Goal: Transaction & Acquisition: Download file/media

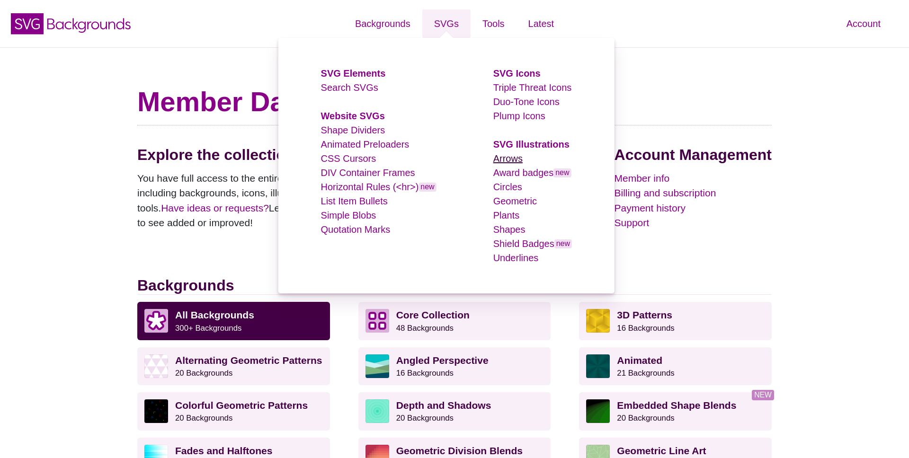
click at [517, 158] on link "Arrows" at bounding box center [507, 158] width 29 height 10
click at [523, 202] on link "Geometric" at bounding box center [515, 201] width 44 height 10
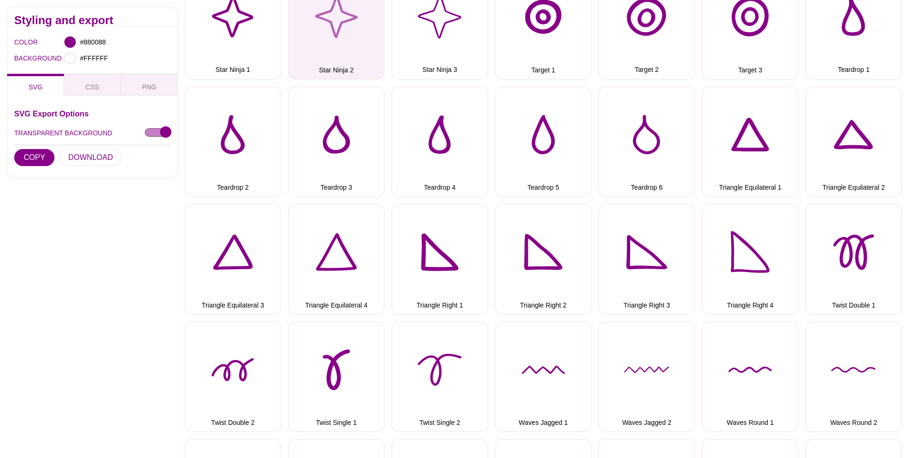
scroll to position [1817, 0]
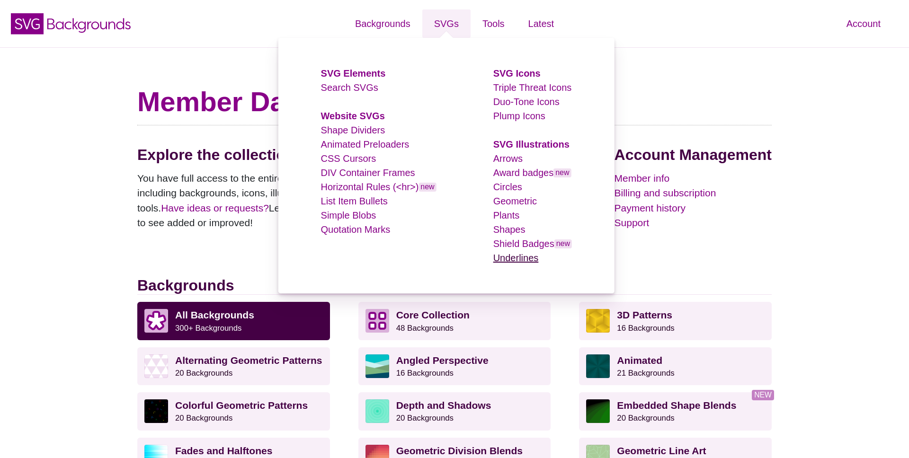
click at [518, 260] on link "Underlines" at bounding box center [515, 258] width 45 height 10
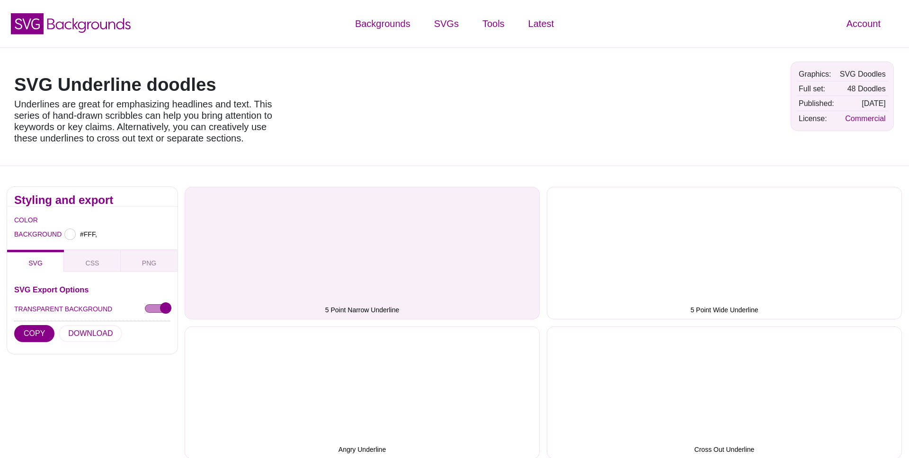
type input "#FFFFFF"
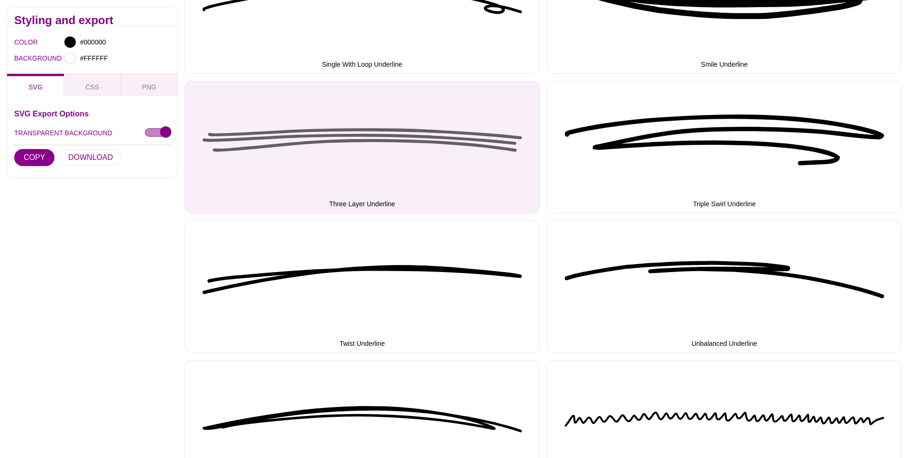
scroll to position [2327, 0]
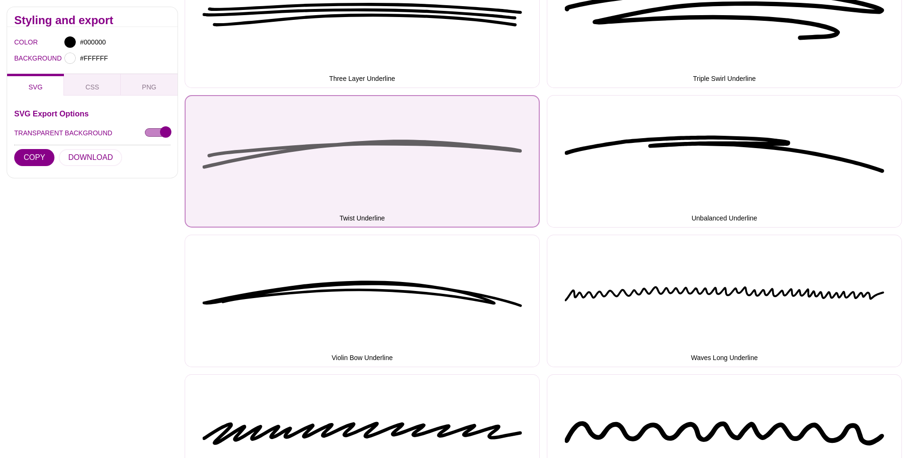
click at [264, 152] on button "Twist Underline" at bounding box center [362, 161] width 355 height 133
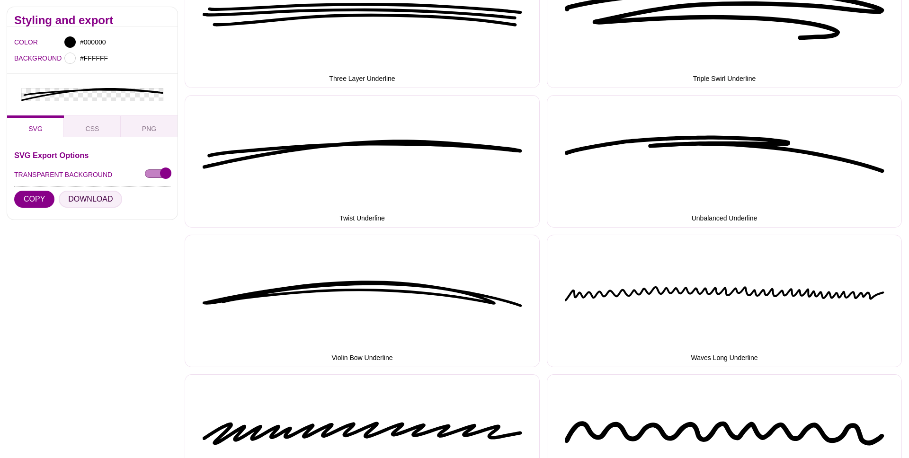
click at [87, 196] on button "DOWNLOAD" at bounding box center [90, 198] width 63 height 17
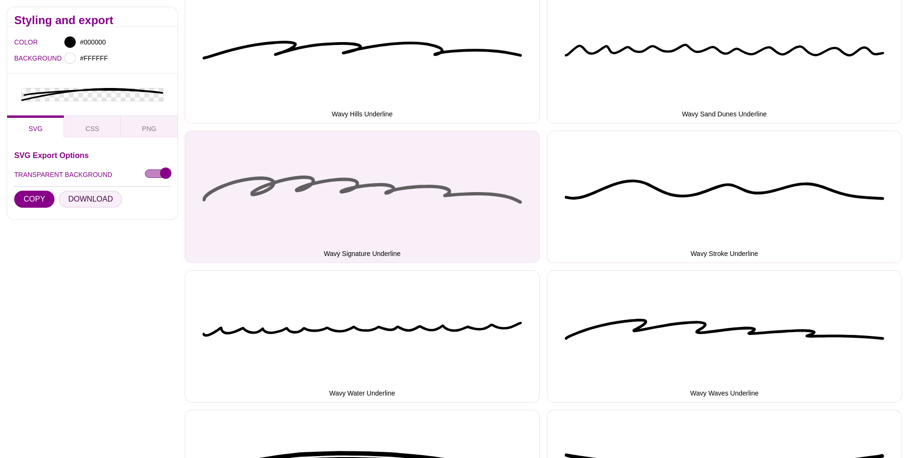
scroll to position [2862, 0]
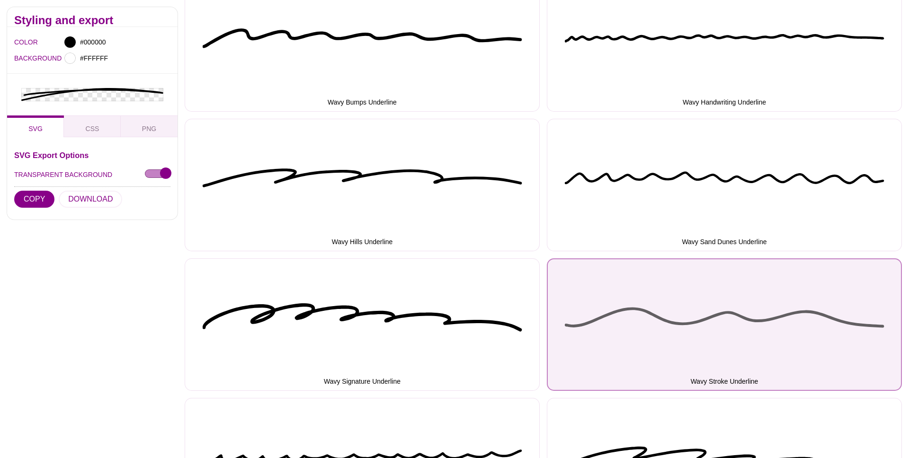
click at [711, 318] on button "Wavy Stroke Underline" at bounding box center [724, 325] width 355 height 133
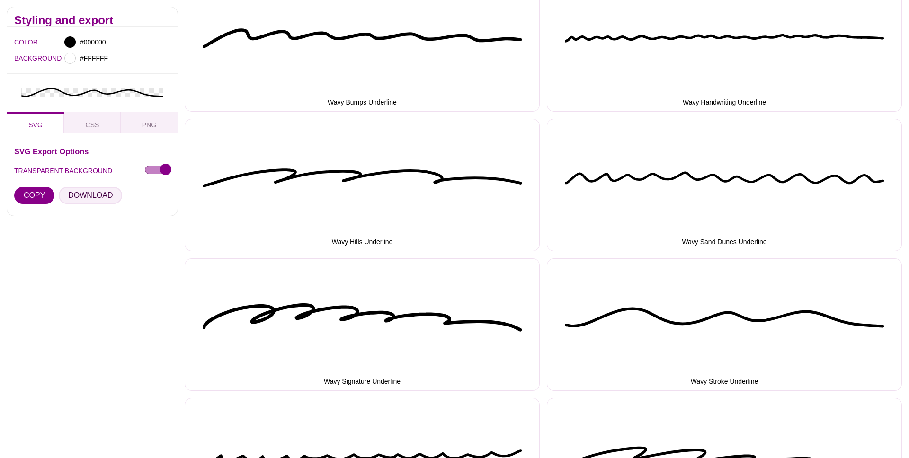
click at [94, 201] on button "DOWNLOAD" at bounding box center [90, 195] width 63 height 17
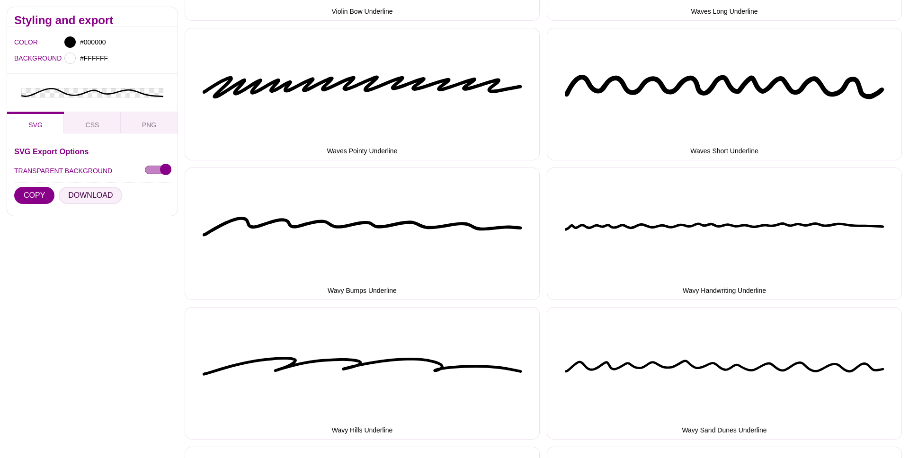
scroll to position [2468, 0]
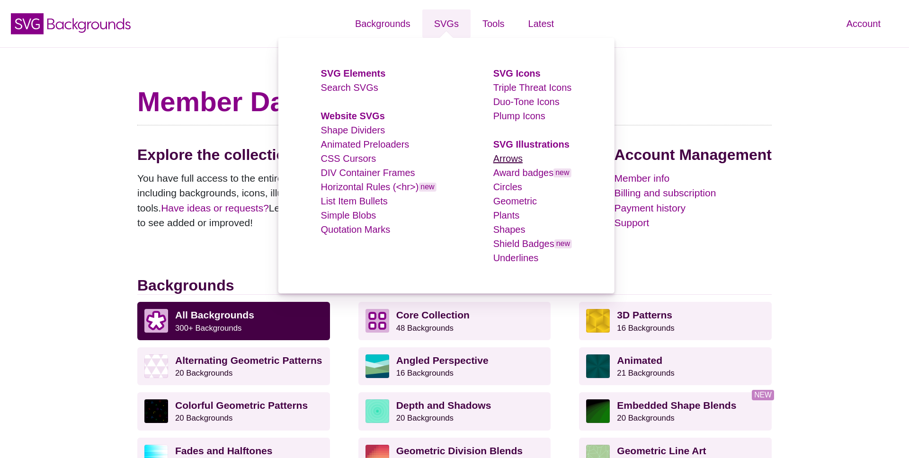
click at [512, 157] on link "Arrows" at bounding box center [507, 158] width 29 height 10
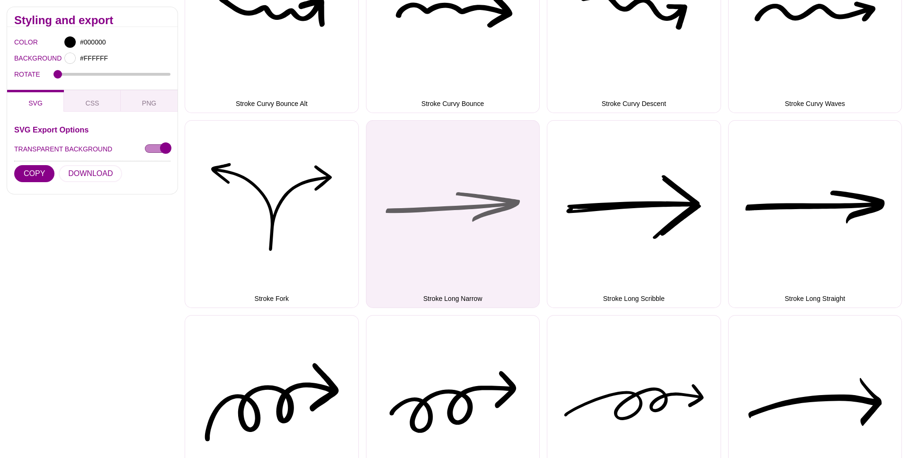
scroll to position [1881, 0]
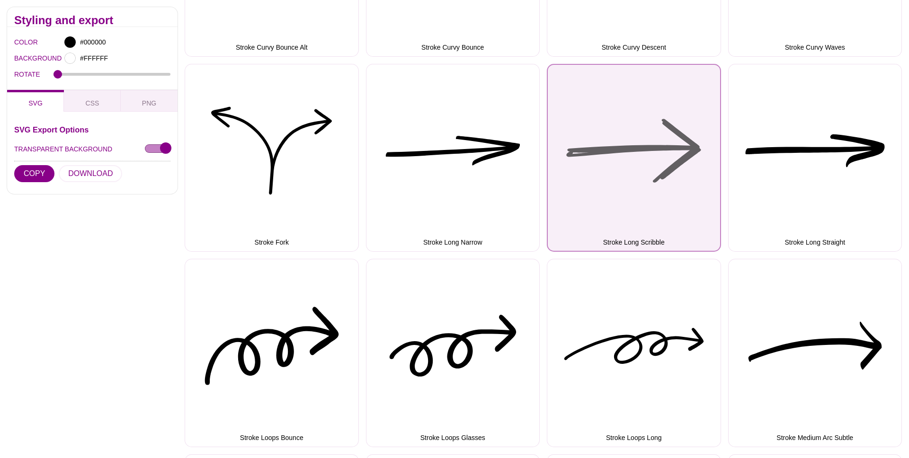
click at [619, 151] on button "Stroke Long Scribble" at bounding box center [634, 158] width 174 height 188
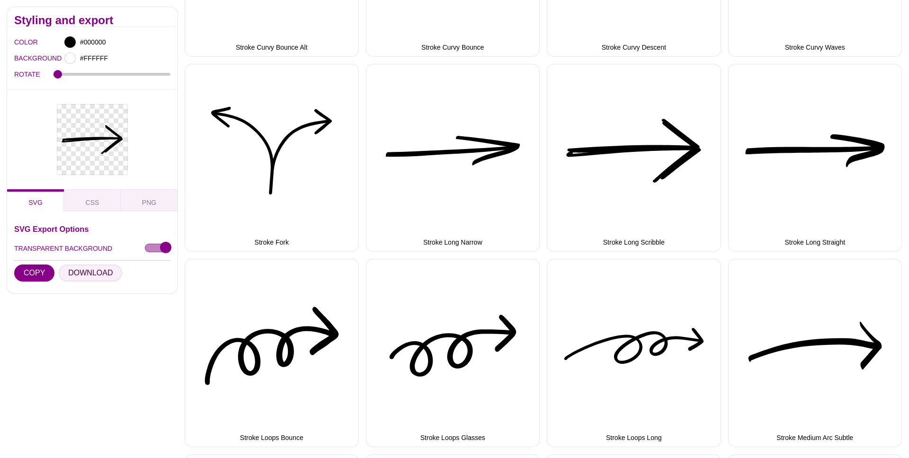
click at [96, 276] on button "DOWNLOAD" at bounding box center [90, 273] width 63 height 17
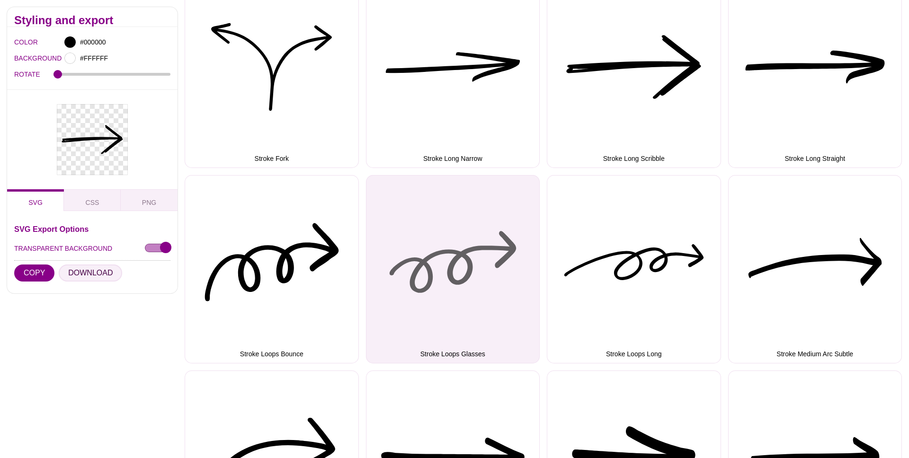
scroll to position [2052, 0]
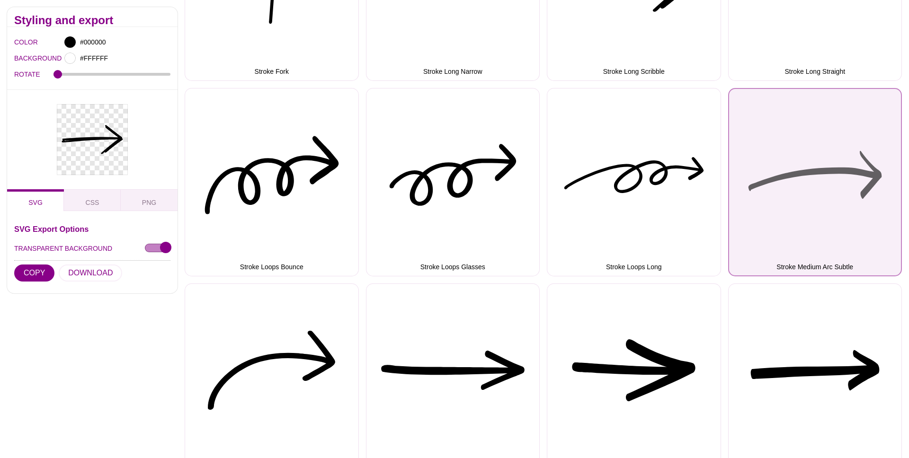
click at [781, 199] on button "Stroke Medium Arc Subtle" at bounding box center [815, 182] width 174 height 188
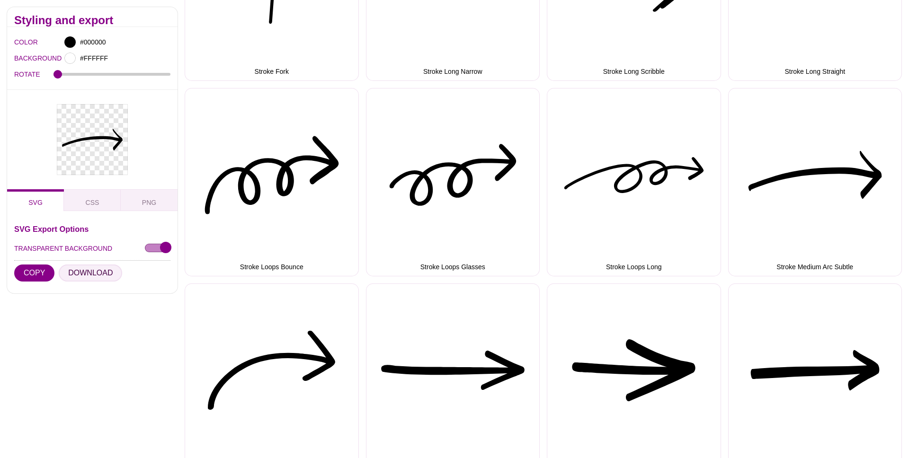
click at [90, 271] on button "DOWNLOAD" at bounding box center [90, 273] width 63 height 17
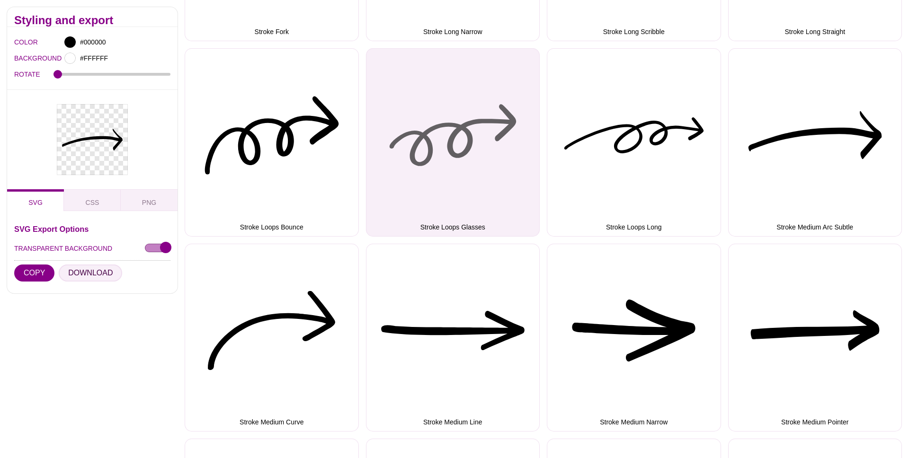
scroll to position [2053, 0]
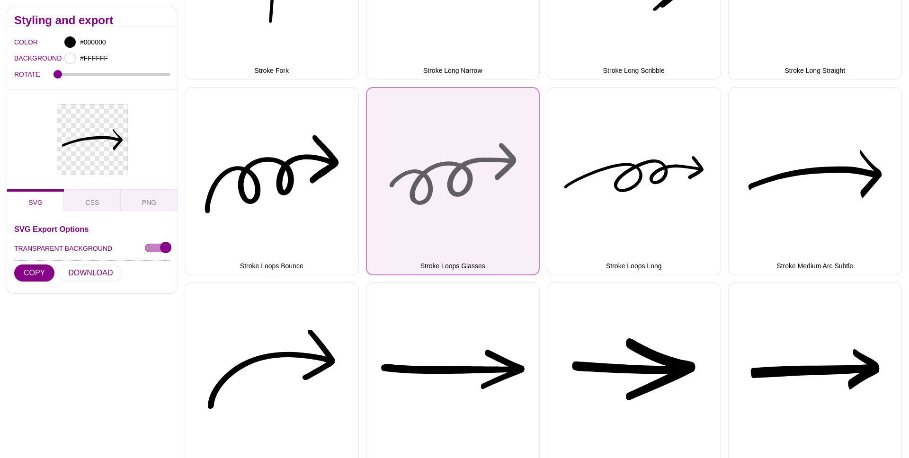
click at [440, 160] on button "Stroke Loops Glasses" at bounding box center [453, 181] width 174 height 188
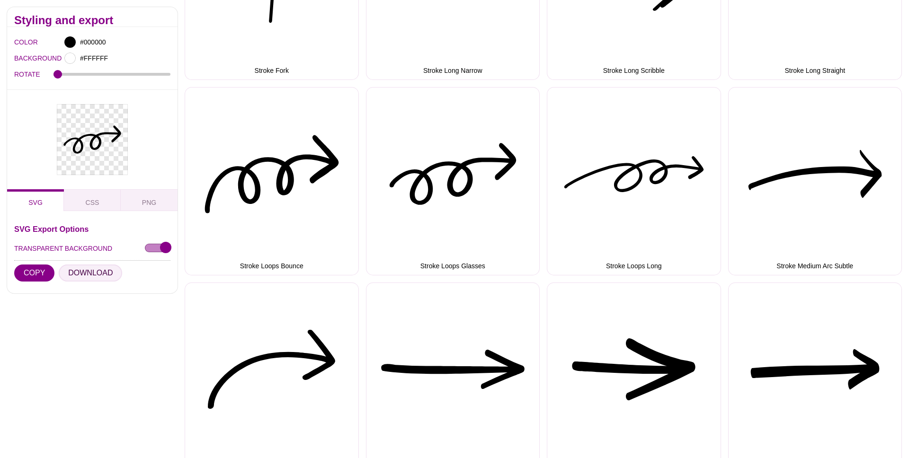
drag, startPoint x: 95, startPoint y: 276, endPoint x: 135, endPoint y: 266, distance: 41.9
click at [95, 276] on button "DOWNLOAD" at bounding box center [90, 273] width 63 height 17
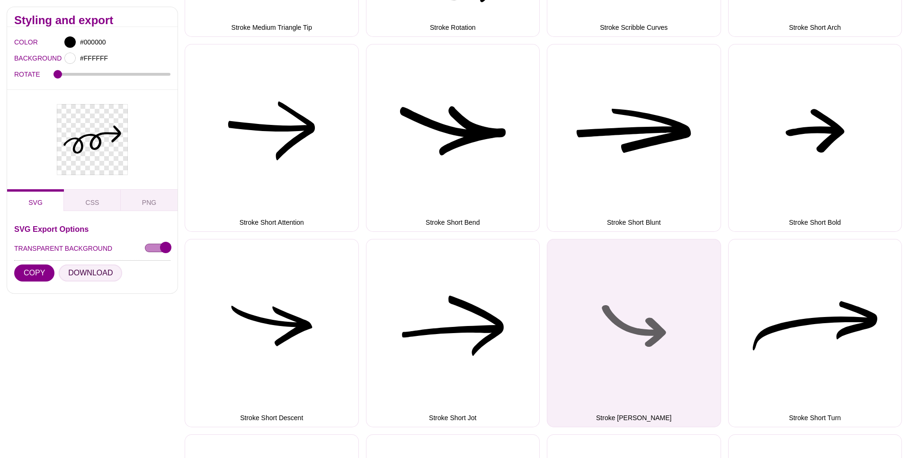
scroll to position [2700, 0]
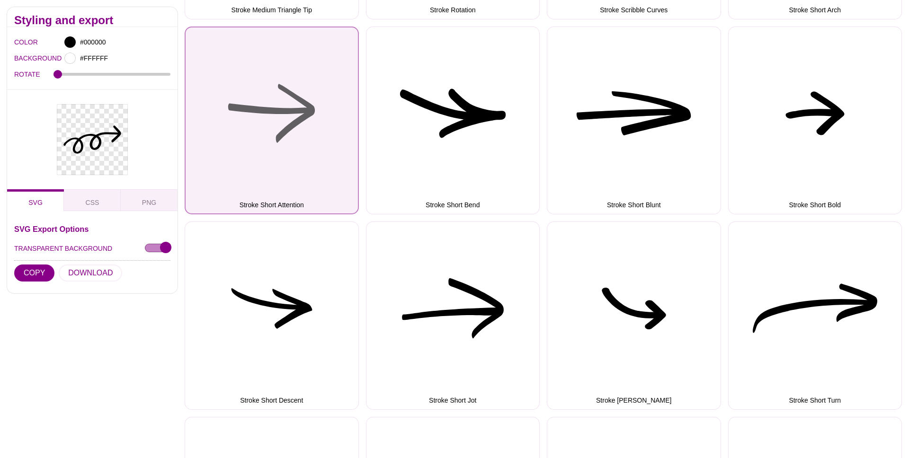
click at [268, 106] on button "Stroke Short Attention" at bounding box center [272, 121] width 174 height 188
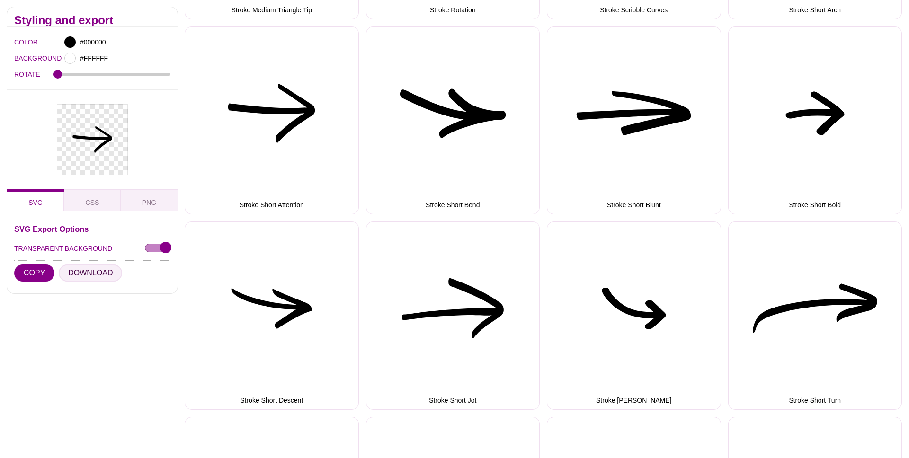
drag, startPoint x: 93, startPoint y: 273, endPoint x: 122, endPoint y: 278, distance: 29.7
click at [93, 273] on button "DOWNLOAD" at bounding box center [90, 273] width 63 height 17
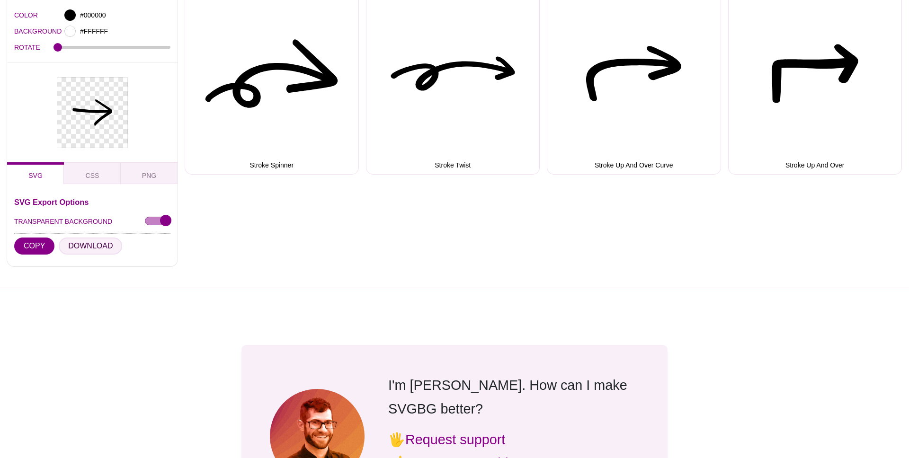
scroll to position [3062, 0]
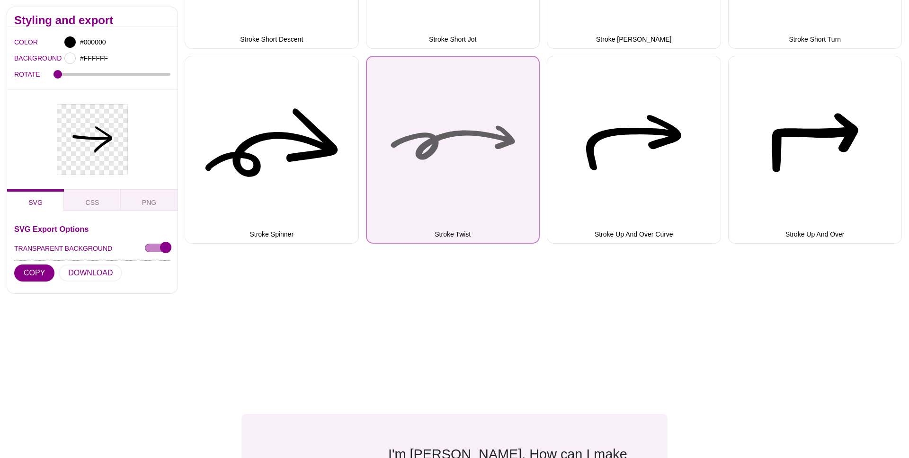
click at [437, 147] on button "Stroke Twist" at bounding box center [453, 150] width 174 height 188
click at [437, 133] on button "Stroke Twist" at bounding box center [453, 150] width 174 height 188
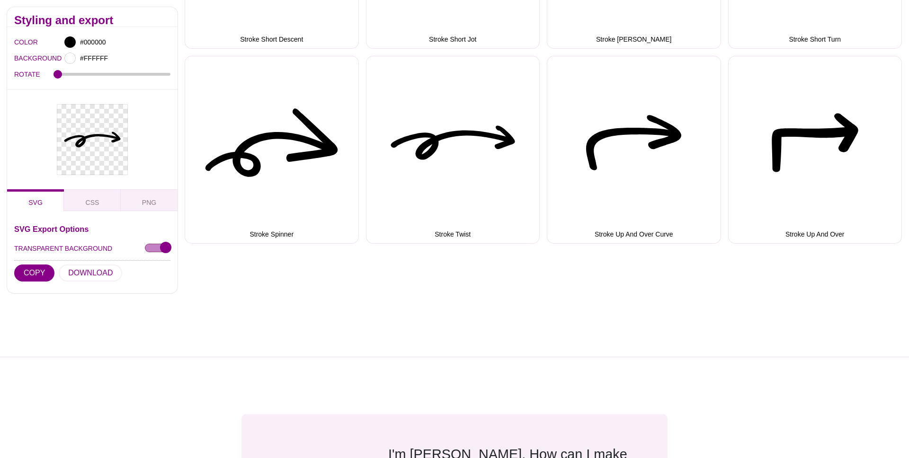
click at [82, 273] on div at bounding box center [92, 301] width 185 height 114
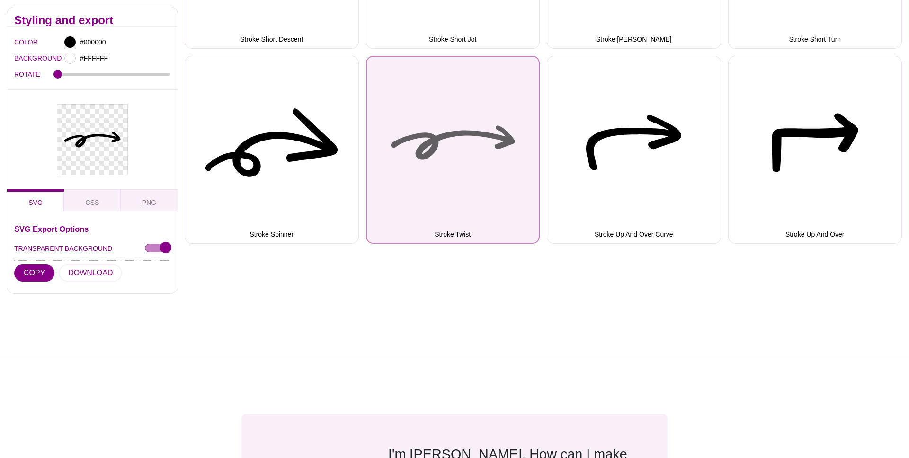
click at [451, 162] on button "Stroke Twist" at bounding box center [453, 150] width 174 height 188
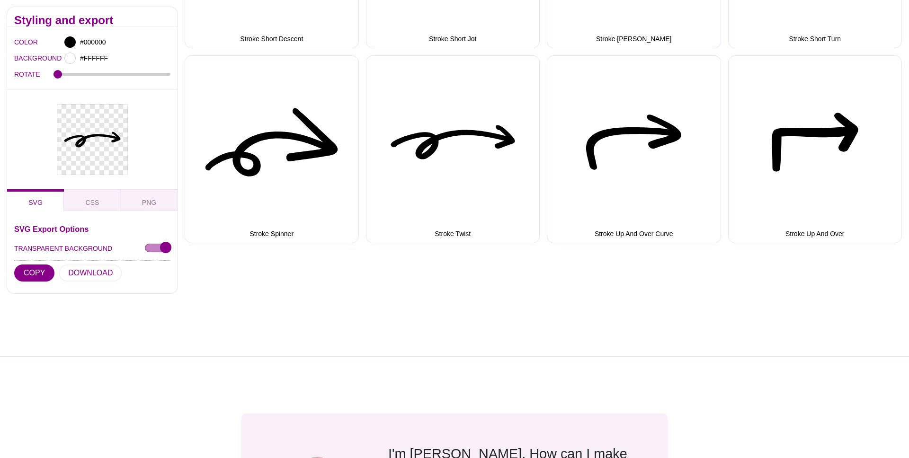
click at [96, 274] on div at bounding box center [92, 300] width 185 height 114
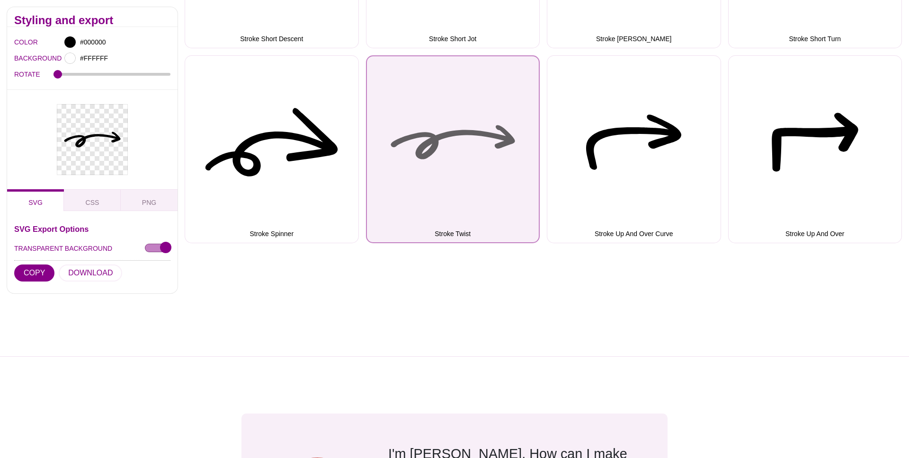
click at [492, 170] on button "Stroke Twist" at bounding box center [453, 149] width 174 height 188
click at [438, 120] on button "Stroke Twist" at bounding box center [453, 149] width 174 height 188
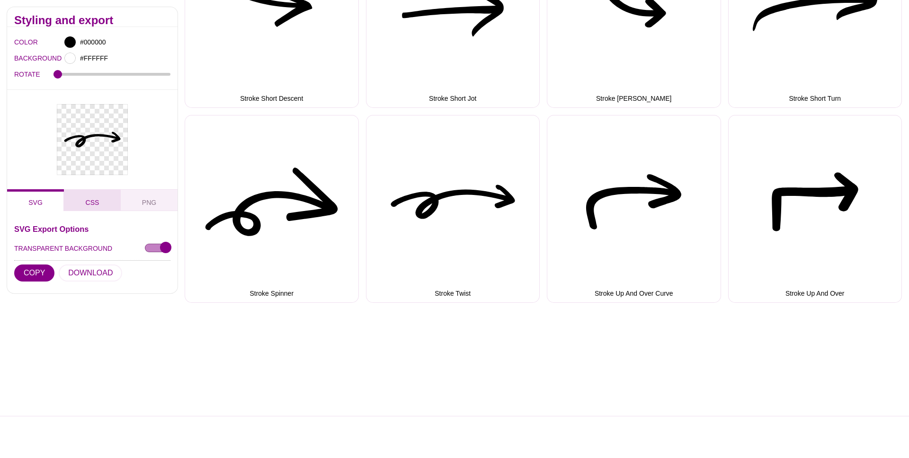
click at [95, 199] on span "CSS" at bounding box center [92, 202] width 21 height 10
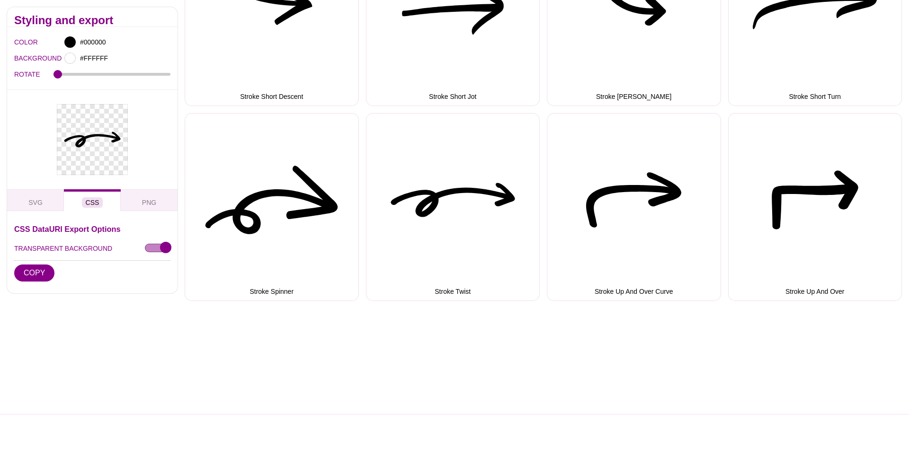
scroll to position [3003, 0]
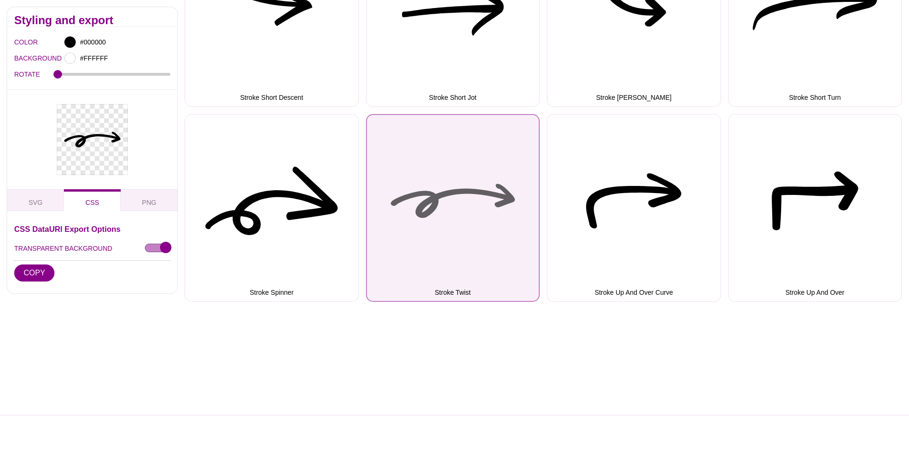
click at [430, 201] on button "Stroke Twist" at bounding box center [453, 208] width 174 height 188
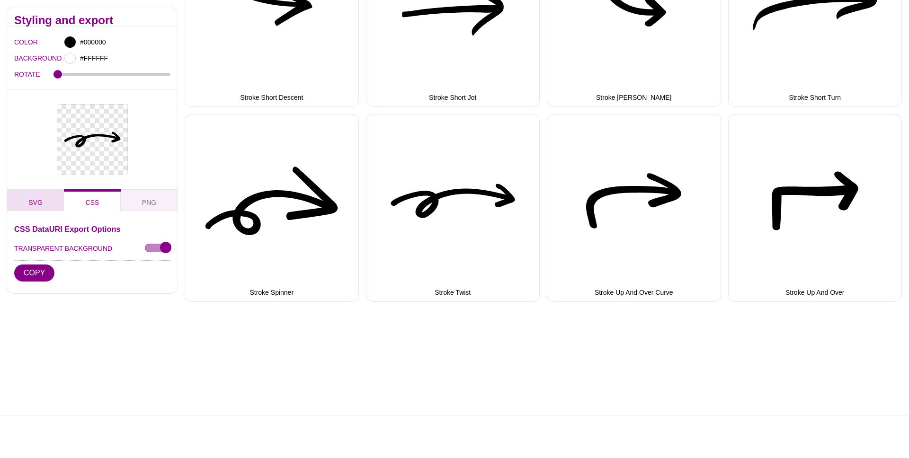
click at [26, 199] on button "SVG" at bounding box center [35, 200] width 57 height 22
click at [94, 275] on button "DOWNLOAD" at bounding box center [90, 273] width 63 height 17
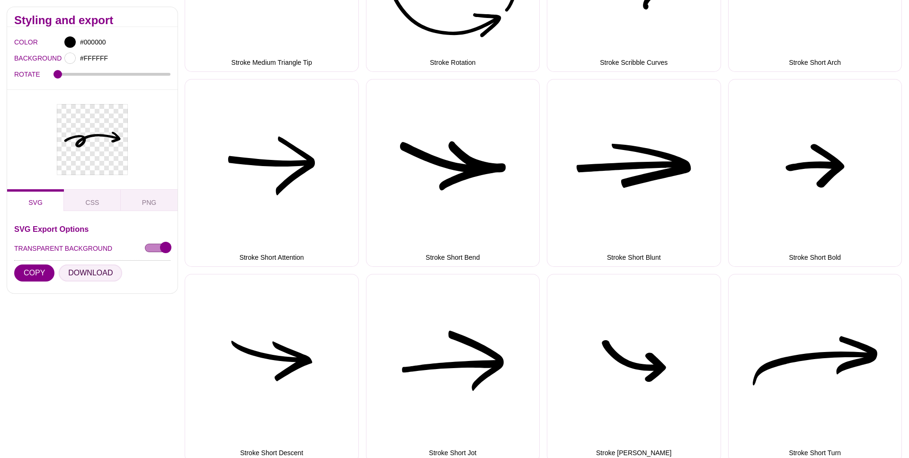
scroll to position [2637, 0]
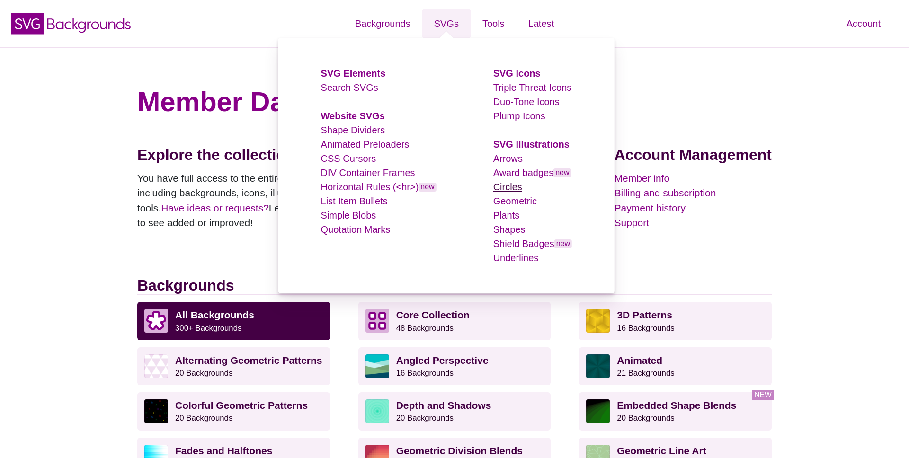
click at [516, 187] on link "Circles" at bounding box center [507, 187] width 29 height 10
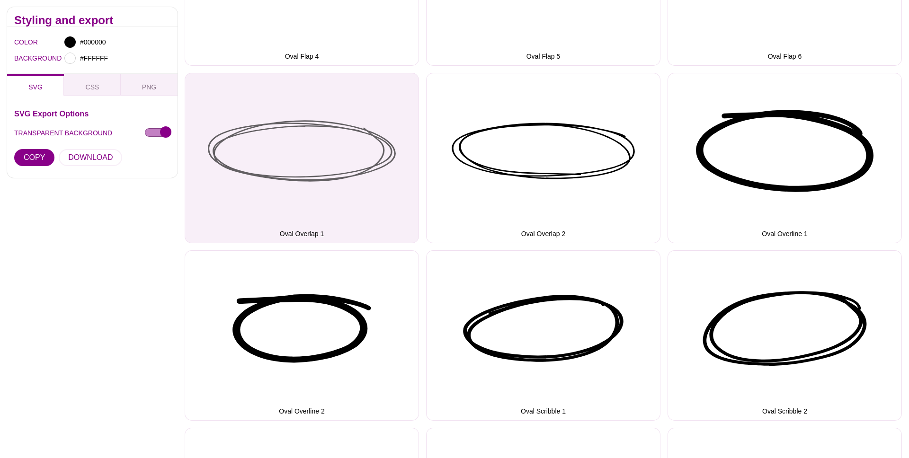
scroll to position [1558, 0]
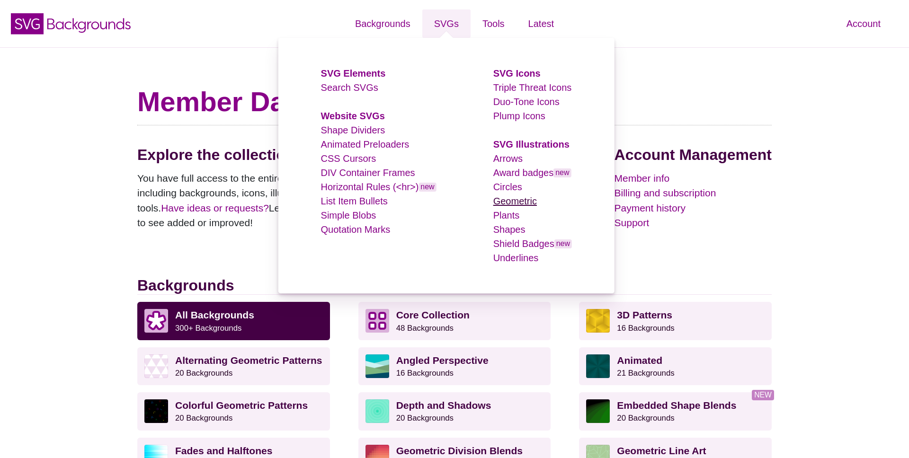
click at [516, 199] on link "Geometric" at bounding box center [515, 201] width 44 height 10
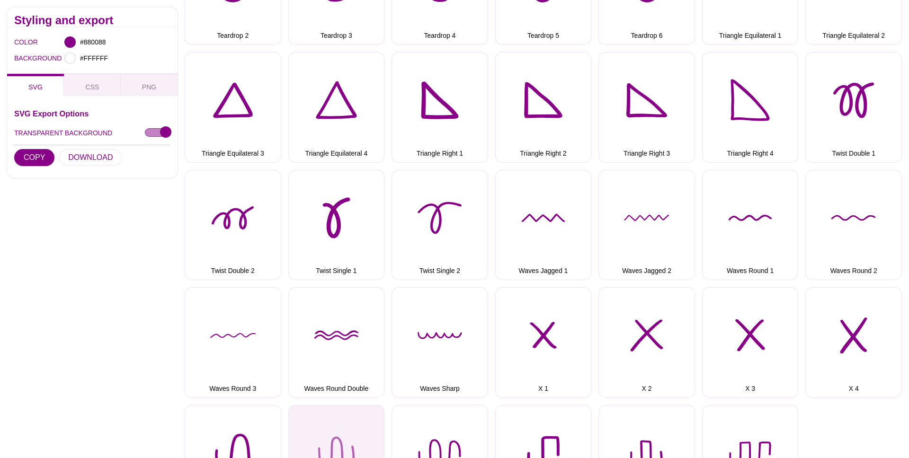
scroll to position [1660, 0]
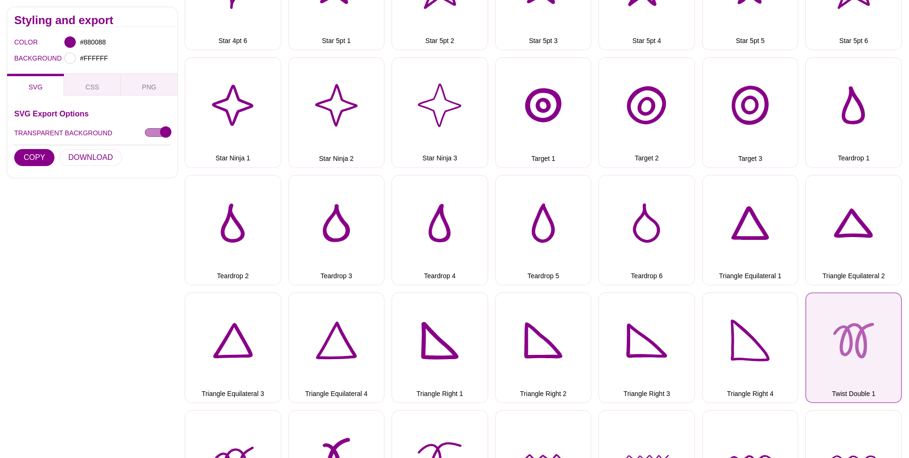
click at [866, 336] on button "Twist Double 1" at bounding box center [854, 348] width 97 height 111
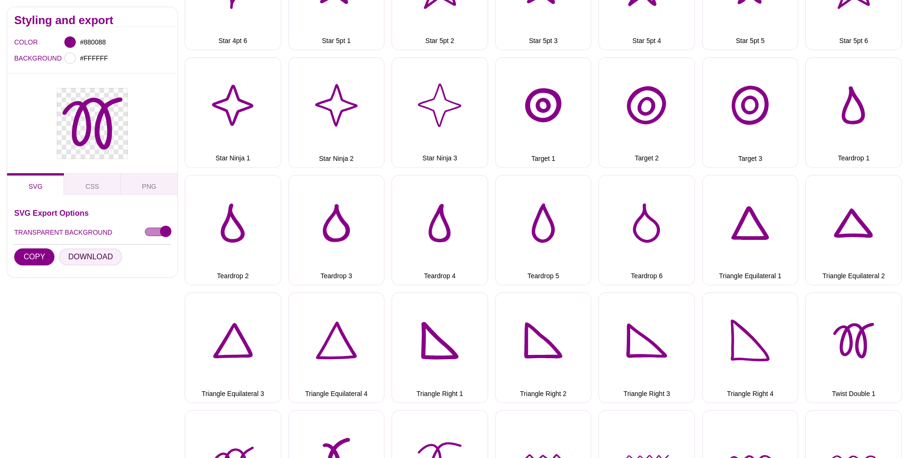
click at [87, 259] on button "DOWNLOAD" at bounding box center [90, 257] width 63 height 17
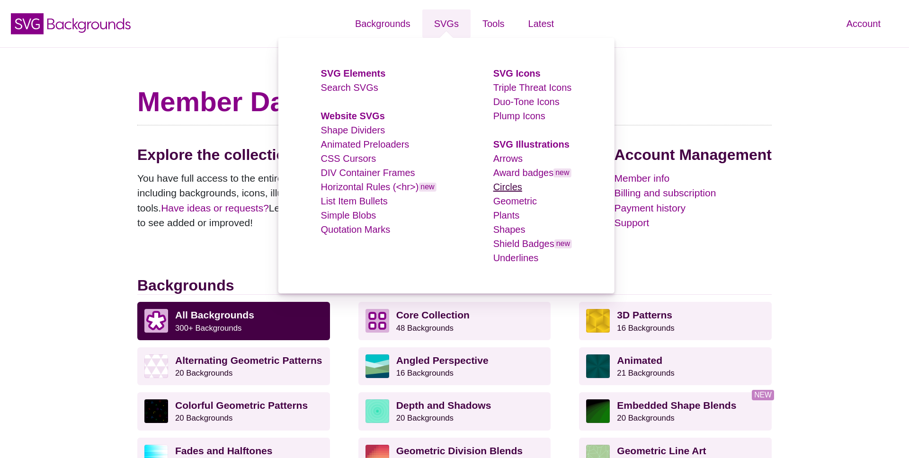
click at [513, 188] on link "Circles" at bounding box center [507, 187] width 29 height 10
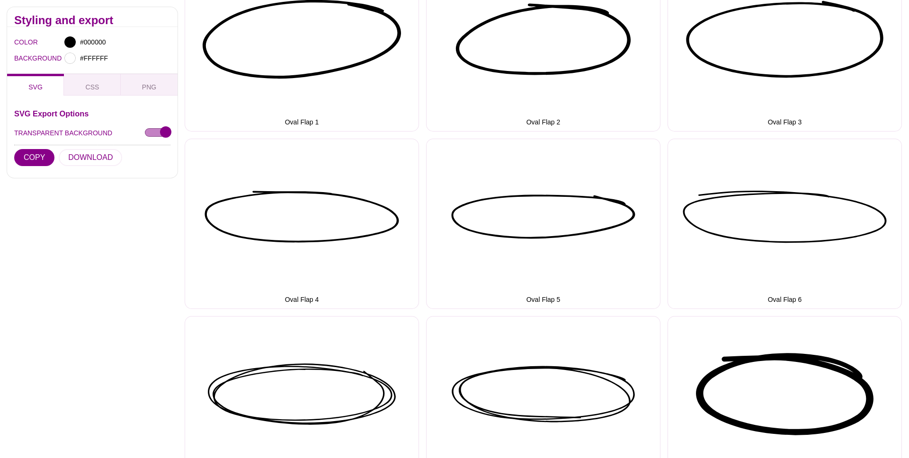
scroll to position [1480, 0]
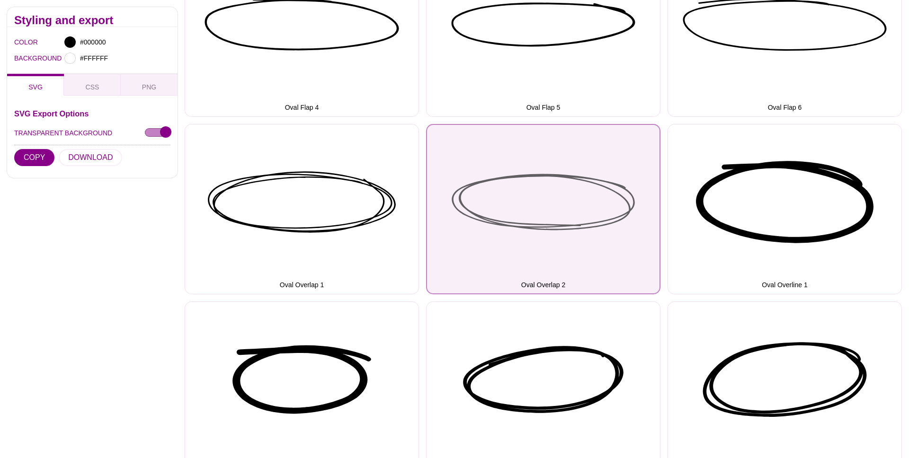
click at [557, 236] on button "Oval Overlap 2" at bounding box center [543, 209] width 234 height 170
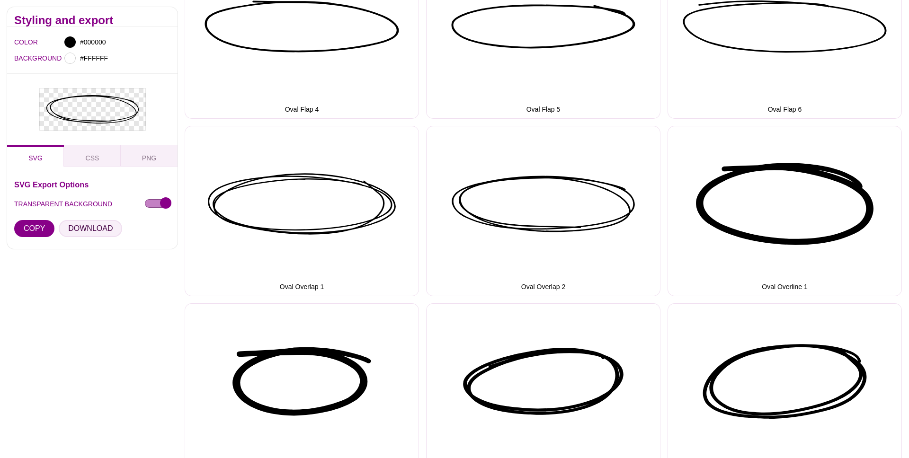
click at [89, 231] on button "DOWNLOAD" at bounding box center [90, 228] width 63 height 17
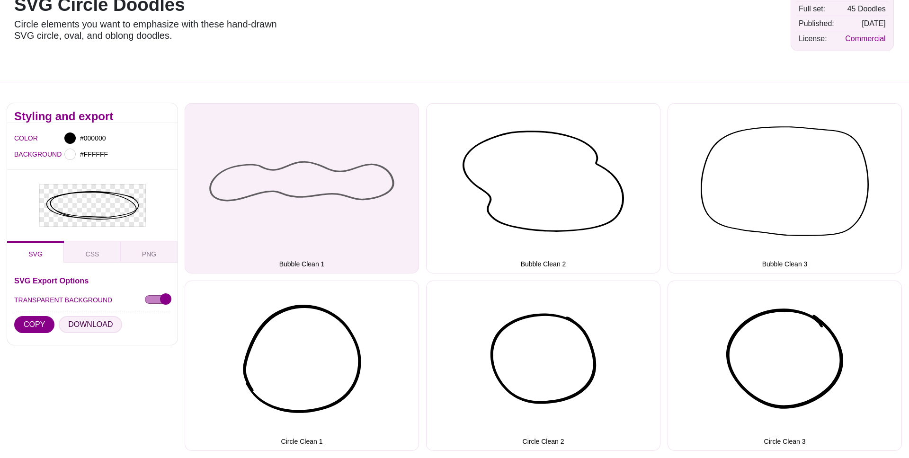
scroll to position [0, 0]
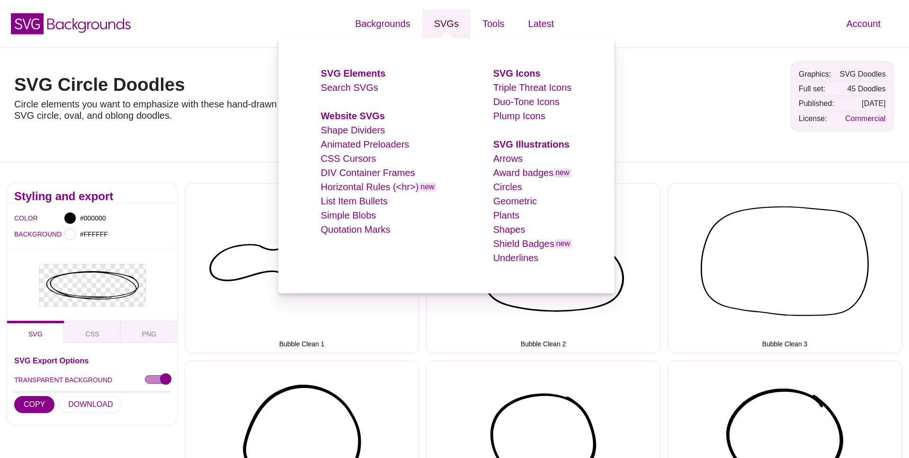
click at [448, 26] on link "SVGs" at bounding box center [446, 23] width 48 height 28
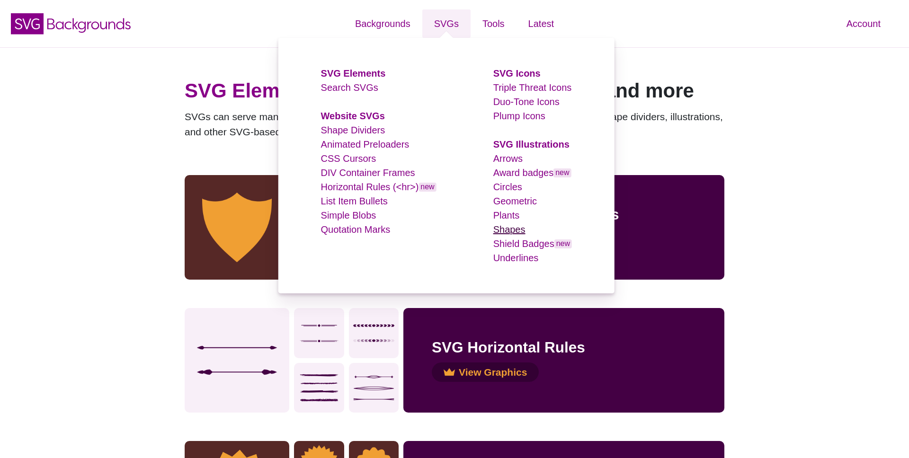
click at [513, 229] on link "Shapes" at bounding box center [509, 229] width 32 height 10
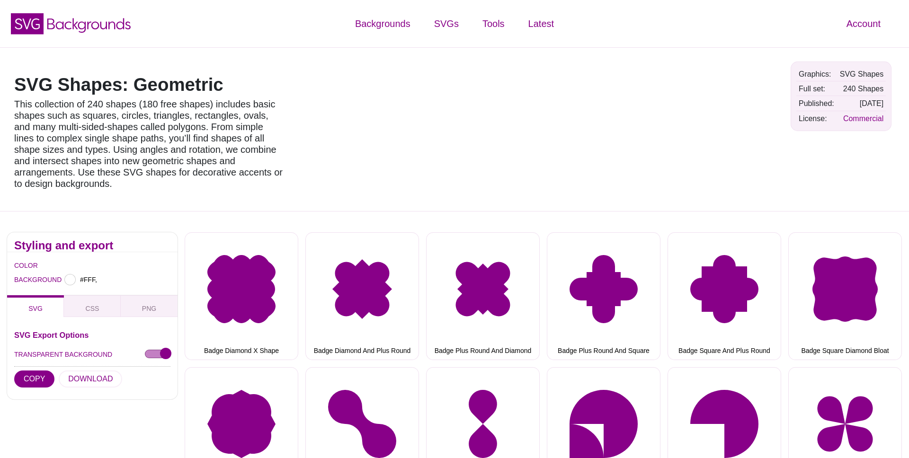
type input "#FFFFFF"
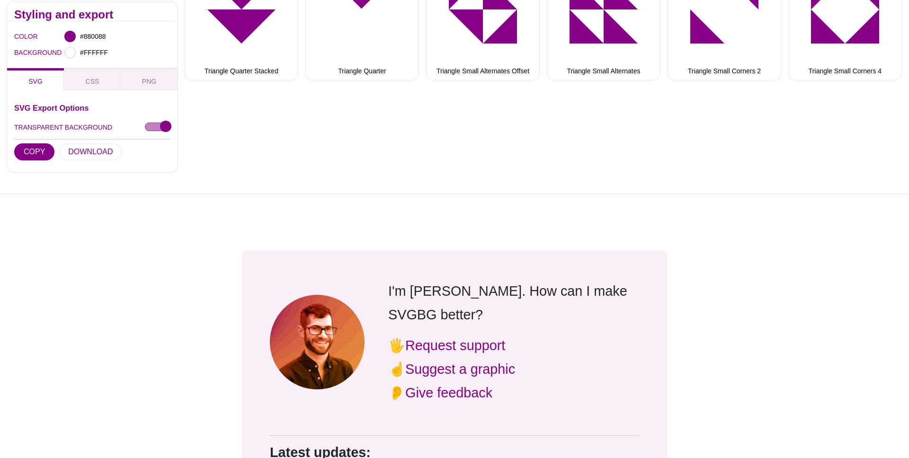
scroll to position [5947, 0]
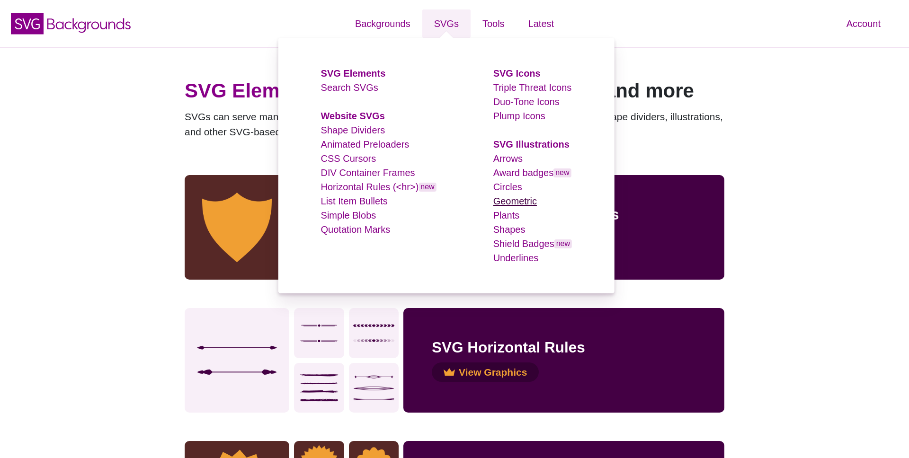
click at [513, 203] on link "Geometric" at bounding box center [515, 201] width 44 height 10
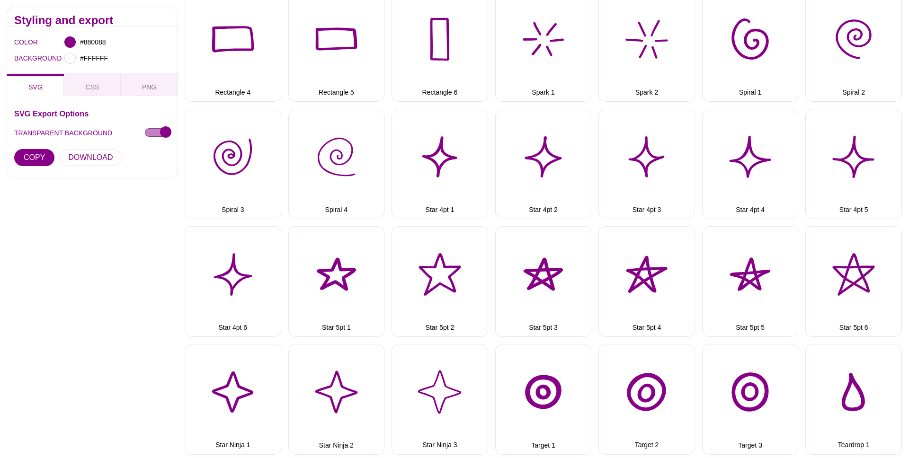
scroll to position [1472, 0]
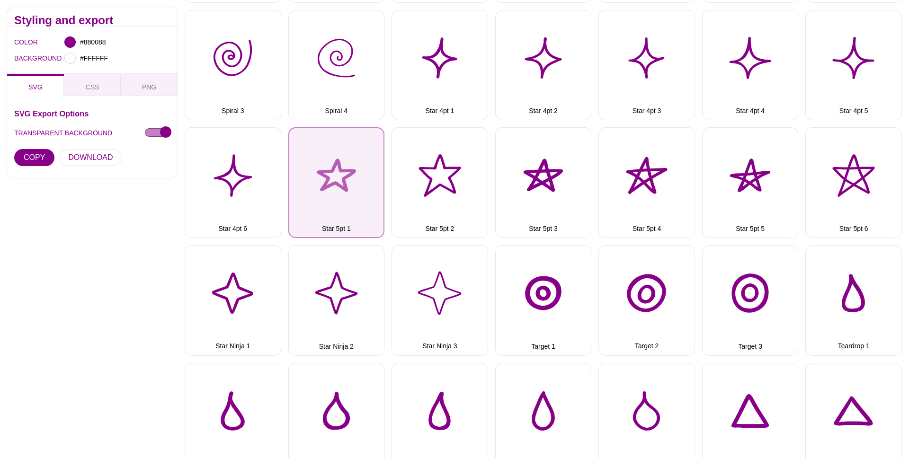
click at [332, 166] on button "Star 5pt 1" at bounding box center [336, 182] width 97 height 111
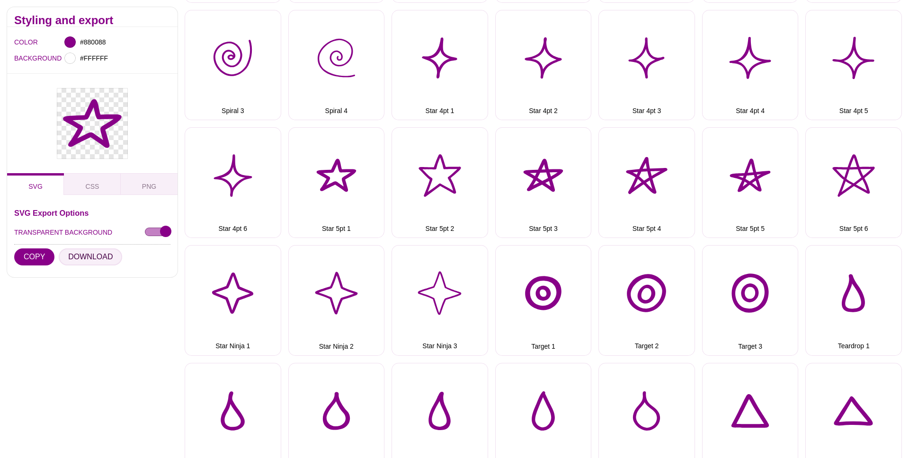
click at [90, 259] on button "DOWNLOAD" at bounding box center [90, 257] width 63 height 17
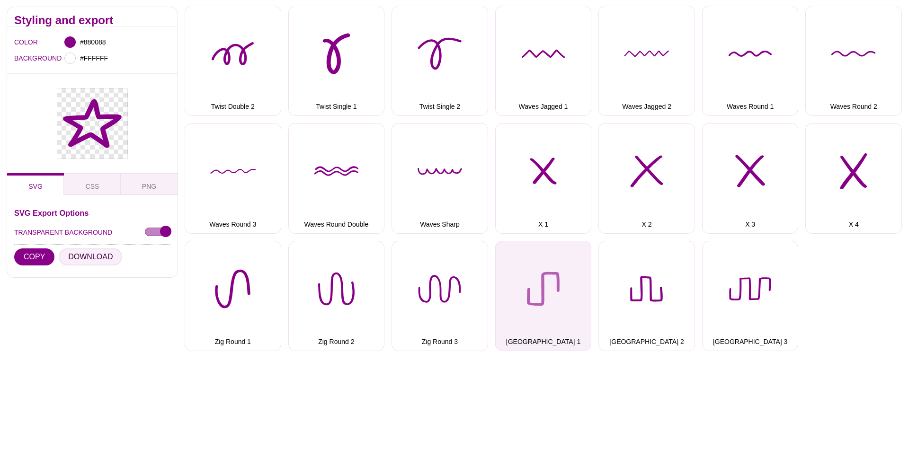
scroll to position [2056, 0]
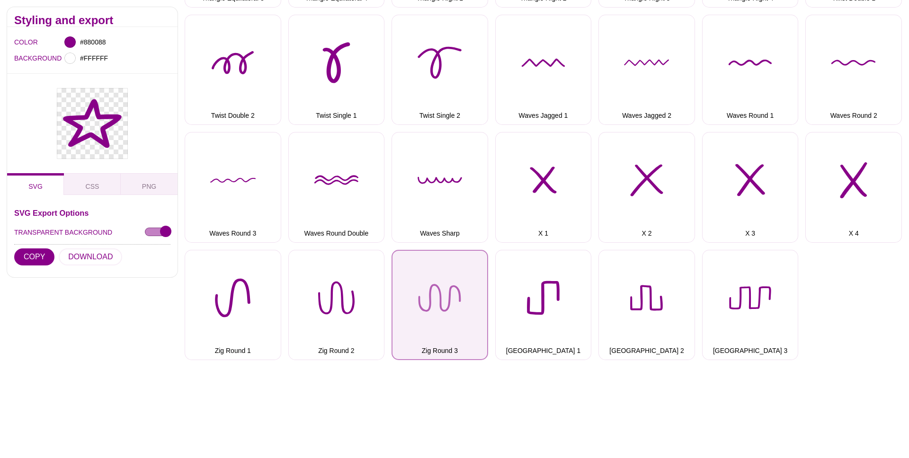
click at [459, 304] on button "Zig Round 3" at bounding box center [440, 305] width 97 height 111
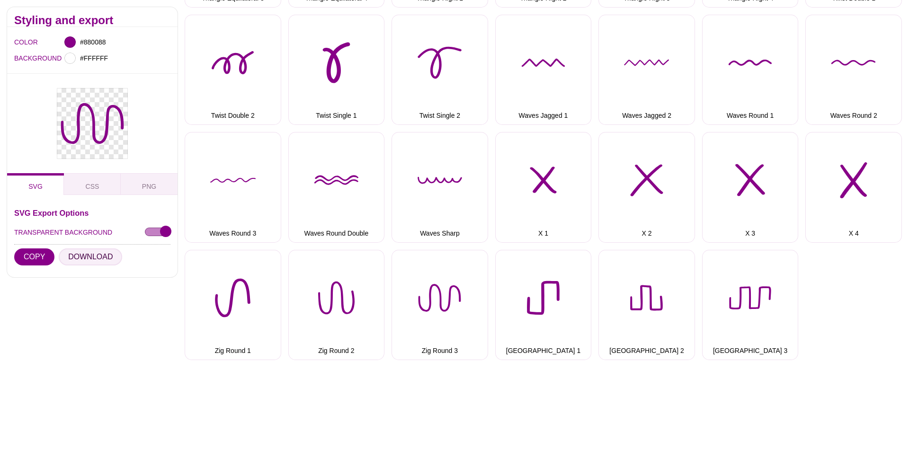
click at [101, 256] on button "DOWNLOAD" at bounding box center [90, 257] width 63 height 17
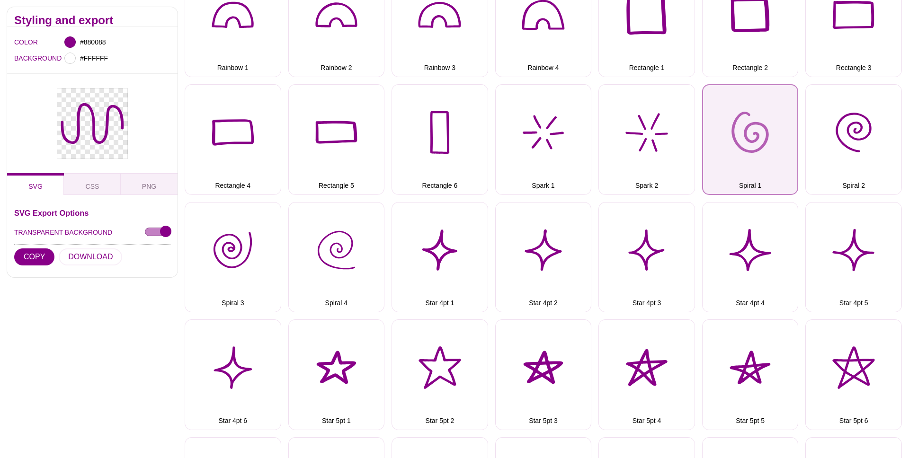
click at [737, 160] on button "Spiral 1" at bounding box center [750, 139] width 97 height 111
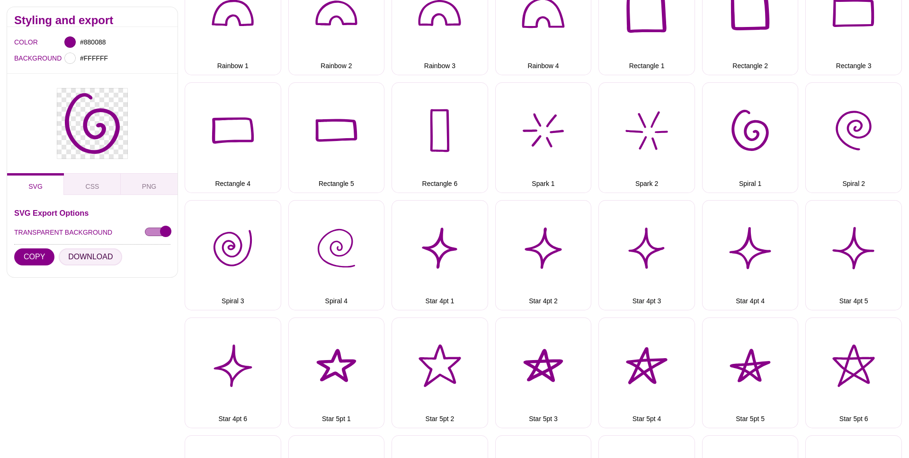
click at [96, 260] on button "DOWNLOAD" at bounding box center [90, 257] width 63 height 17
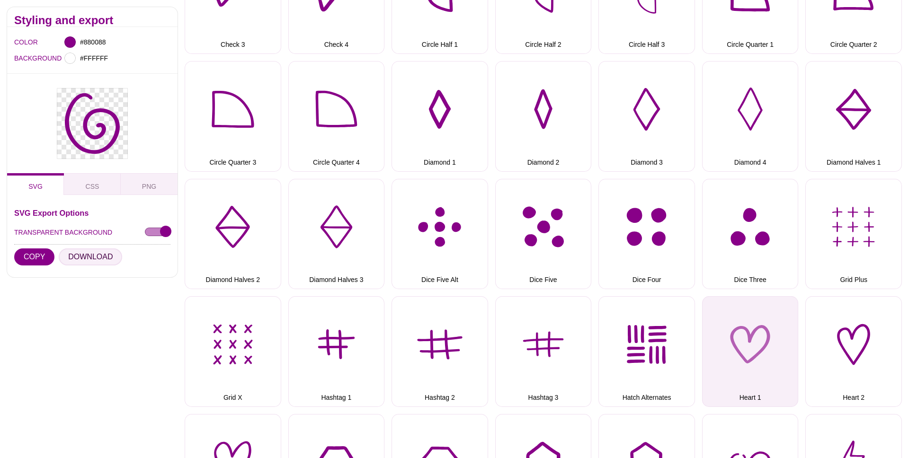
scroll to position [501, 0]
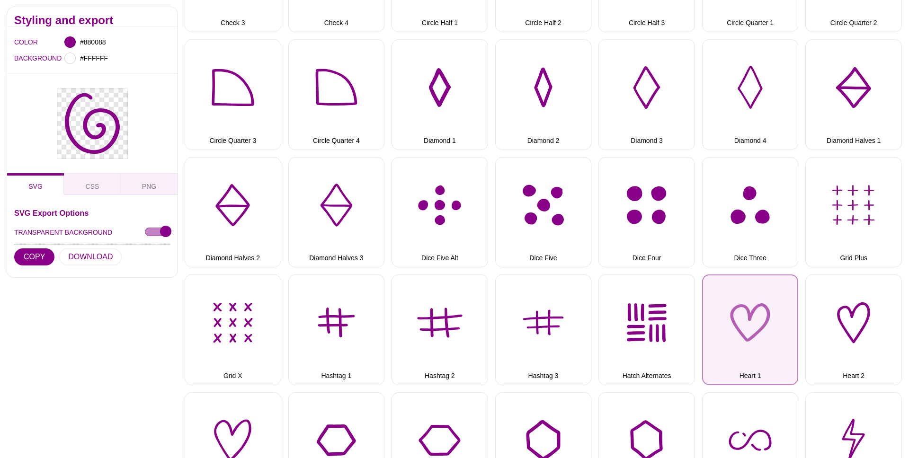
click at [744, 331] on button "Heart 1" at bounding box center [750, 330] width 97 height 111
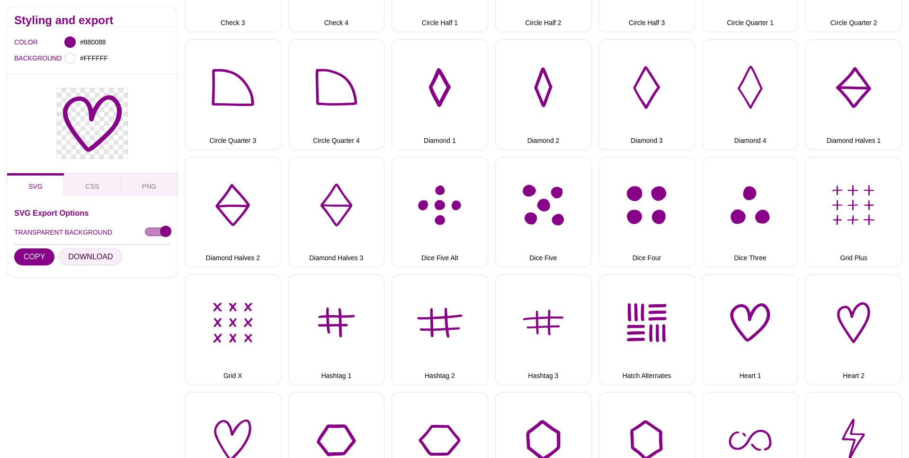
click at [98, 256] on button "DOWNLOAD" at bounding box center [90, 257] width 63 height 17
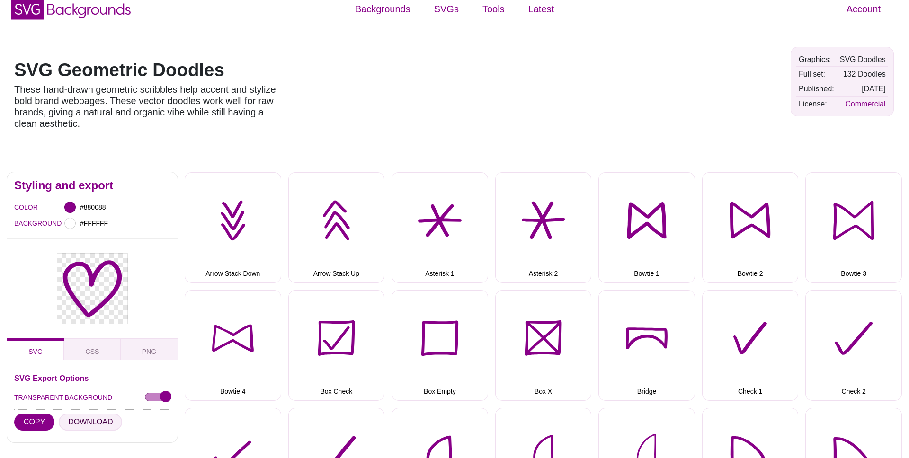
scroll to position [0, 0]
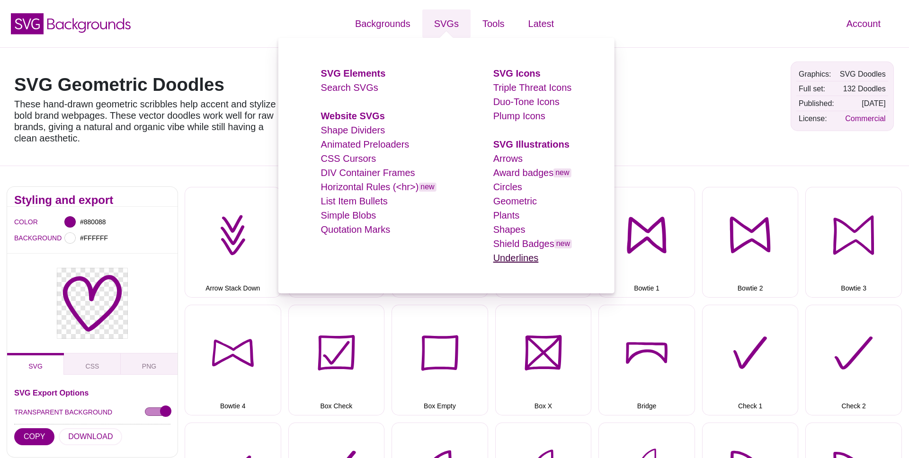
click at [518, 257] on link "Underlines" at bounding box center [515, 258] width 45 height 10
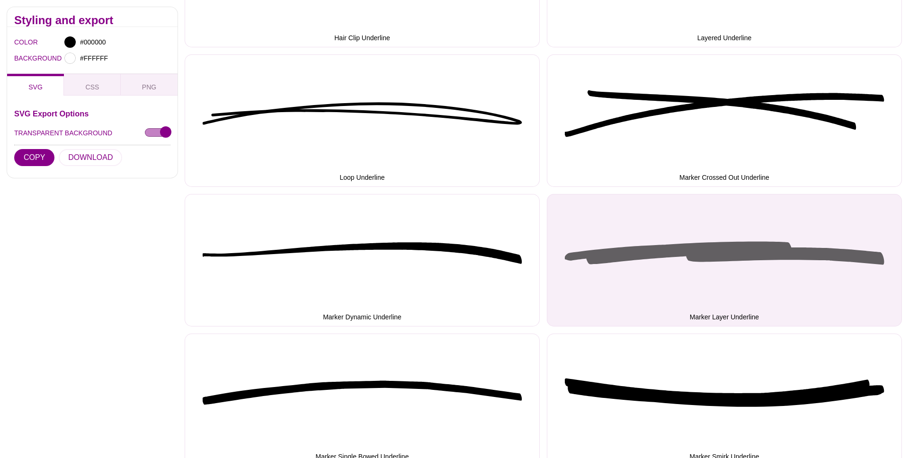
scroll to position [981, 0]
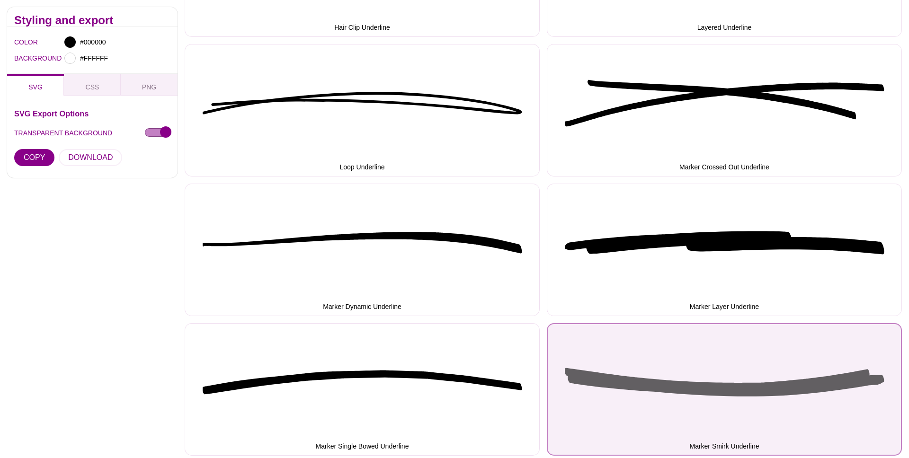
click at [664, 391] on button "Marker Smirk Underline" at bounding box center [724, 389] width 355 height 133
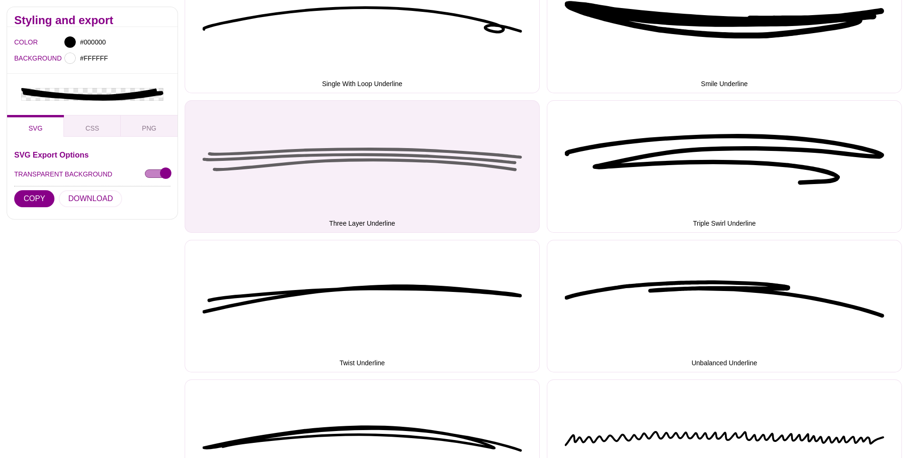
scroll to position [2110, 0]
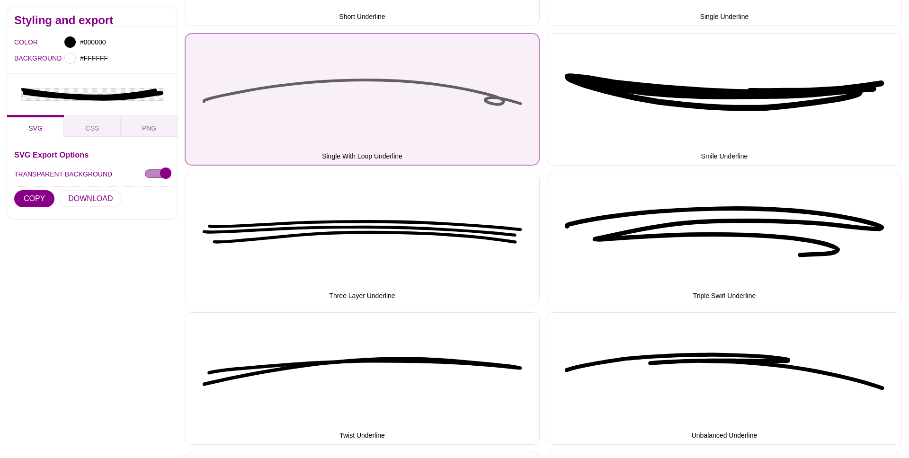
click at [420, 85] on button "Single With Loop Underline" at bounding box center [362, 99] width 355 height 133
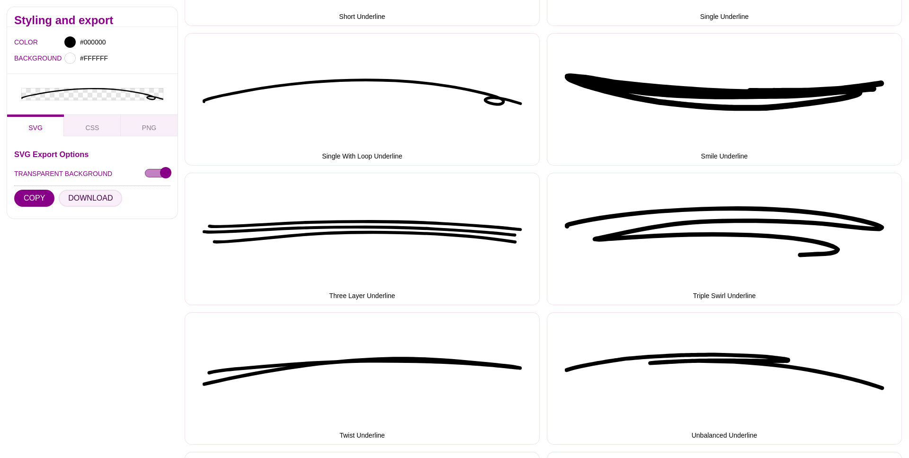
click at [81, 198] on button "DOWNLOAD" at bounding box center [90, 198] width 63 height 17
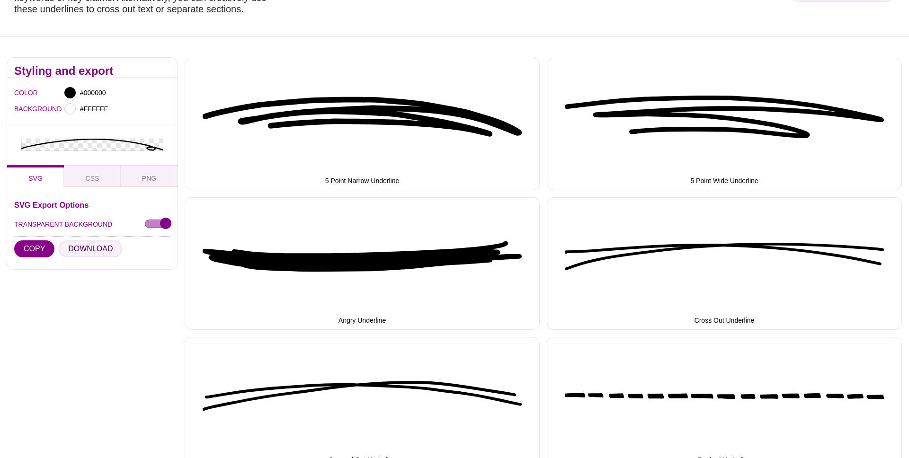
scroll to position [0, 0]
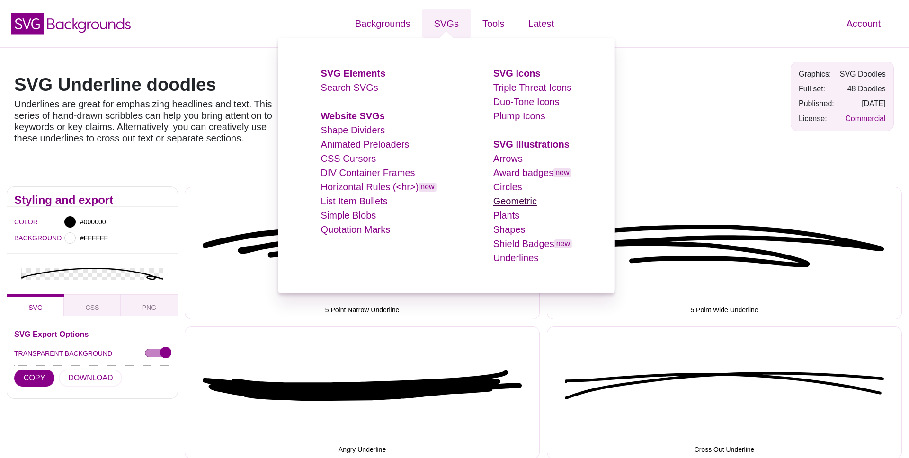
click at [515, 197] on link "Geometric" at bounding box center [515, 201] width 44 height 10
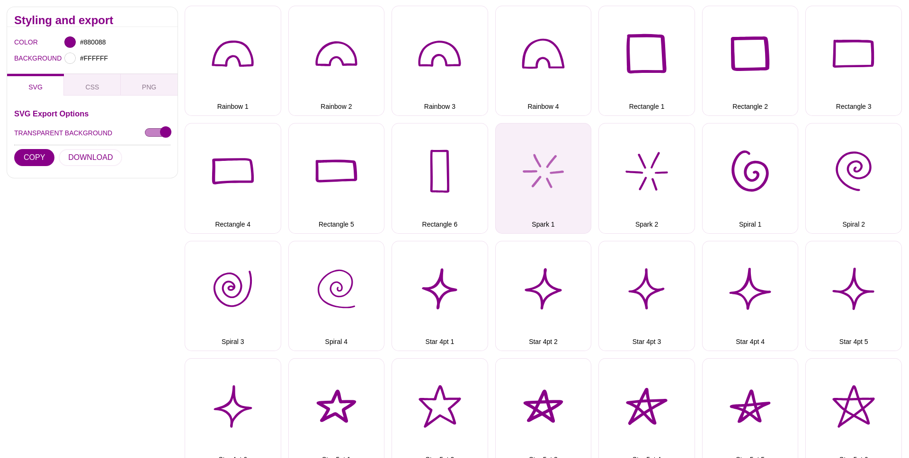
scroll to position [1241, 0]
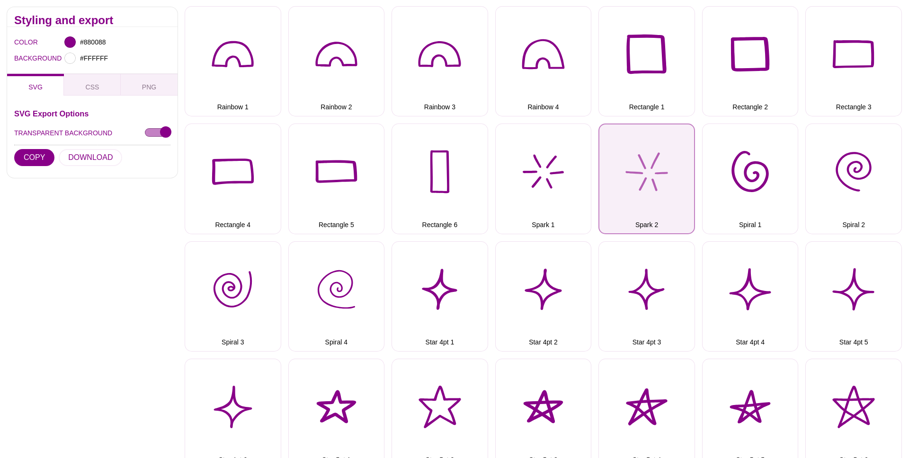
click at [652, 177] on button "Spark 2" at bounding box center [647, 179] width 97 height 111
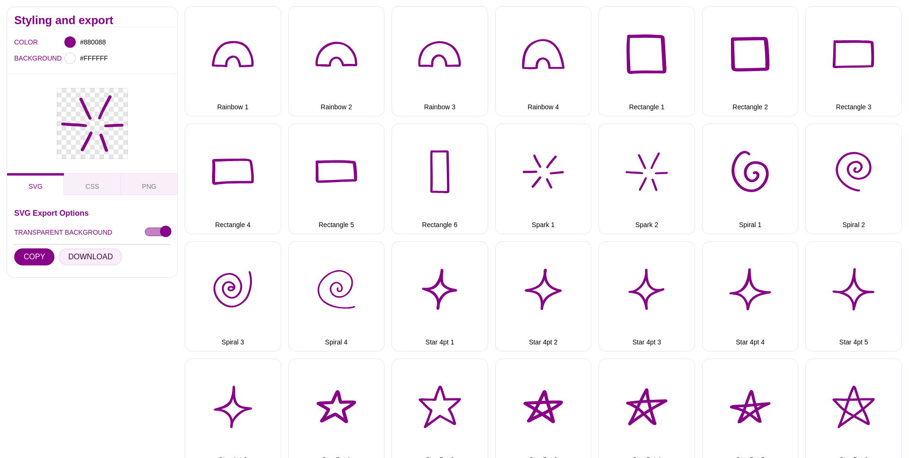
click at [80, 256] on button "DOWNLOAD" at bounding box center [90, 257] width 63 height 17
